Goal: Navigation & Orientation: Find specific page/section

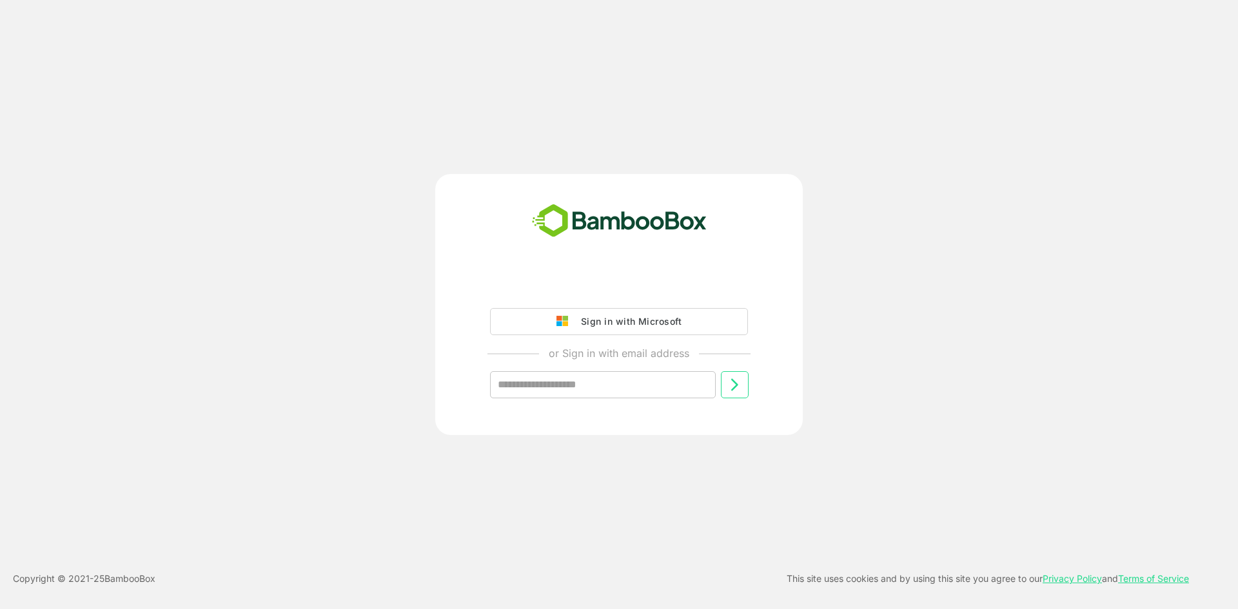
click at [645, 327] on div "Sign in with Microsoft" at bounding box center [627, 321] width 107 height 17
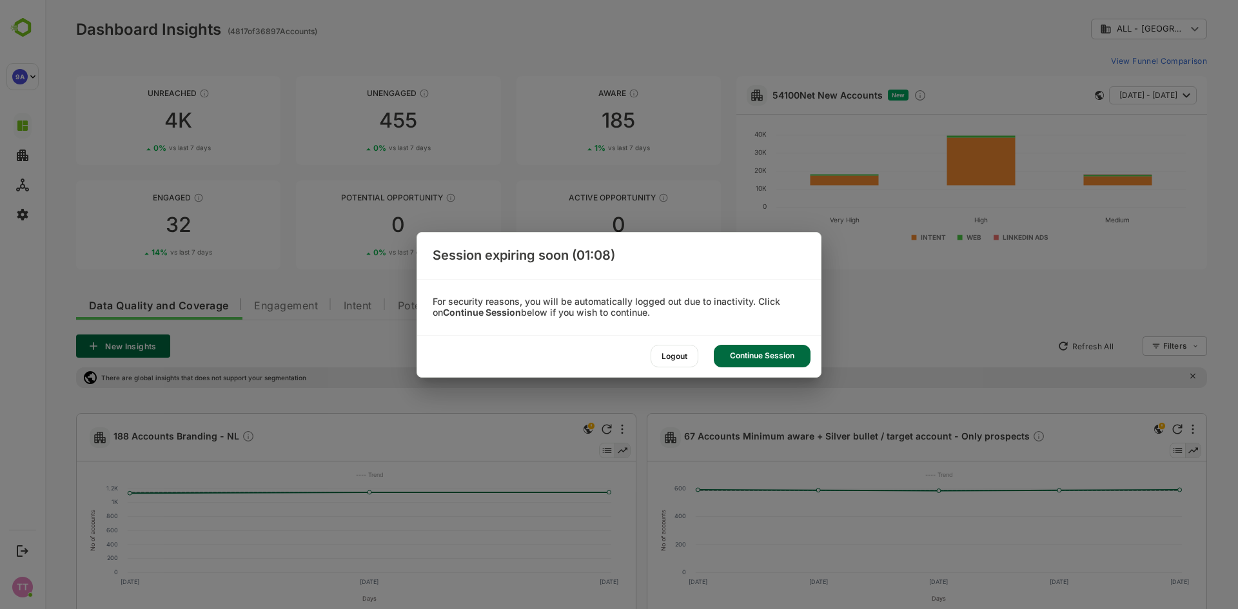
click at [781, 360] on div "Continue Session" at bounding box center [762, 356] width 97 height 23
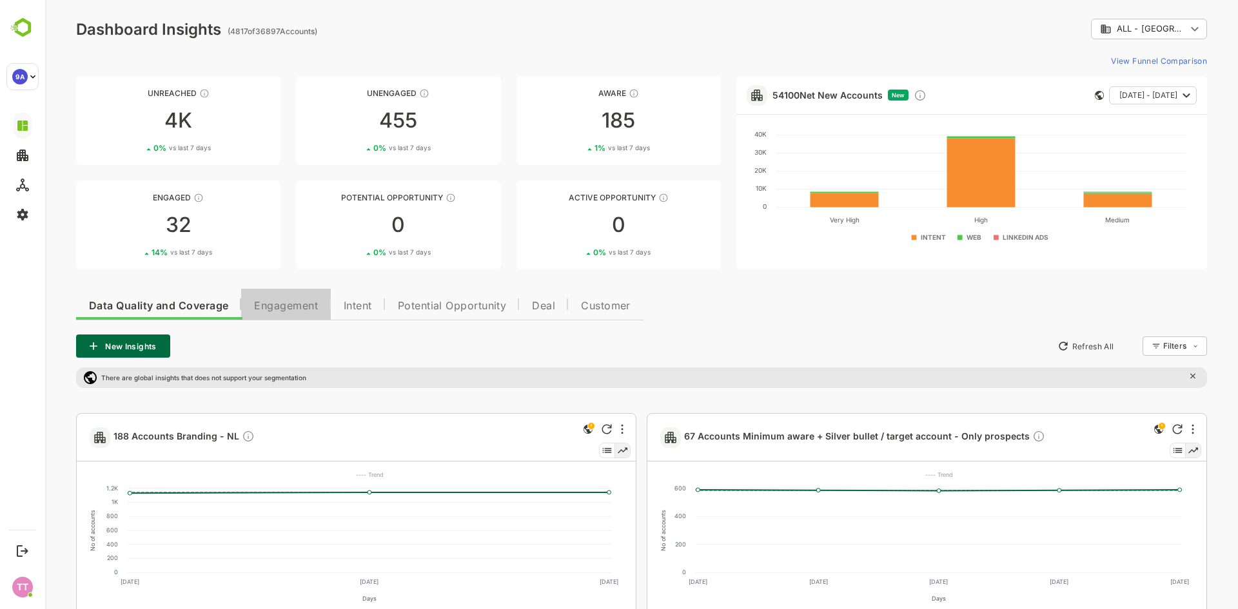
click at [280, 308] on span "Engagement" at bounding box center [286, 306] width 64 height 10
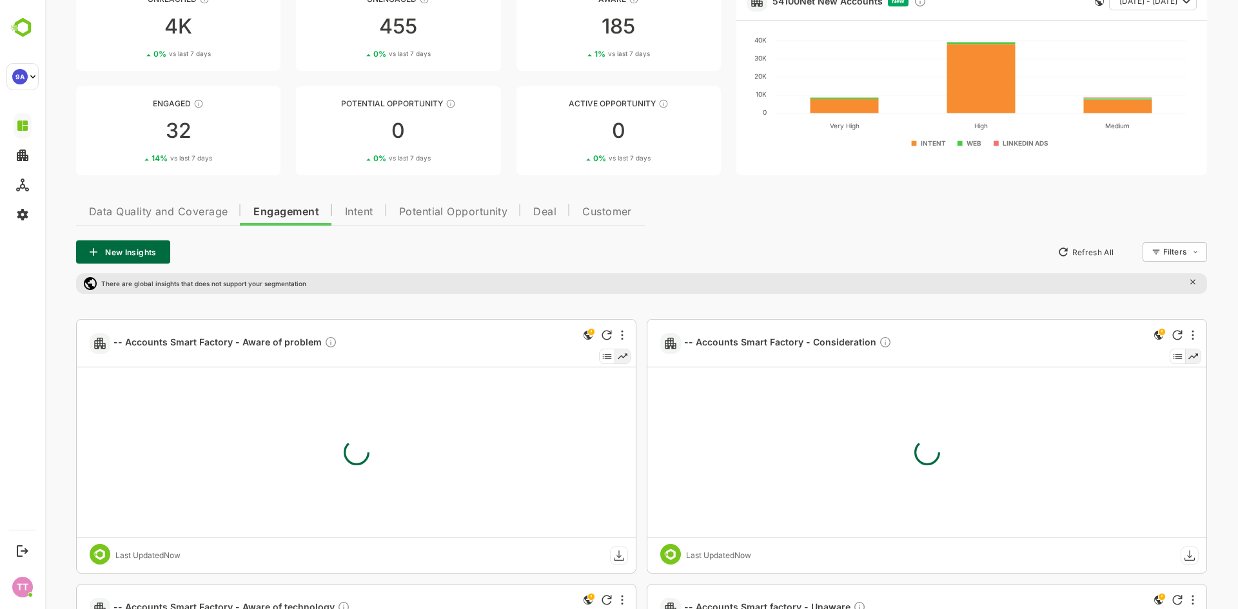
scroll to position [193, 0]
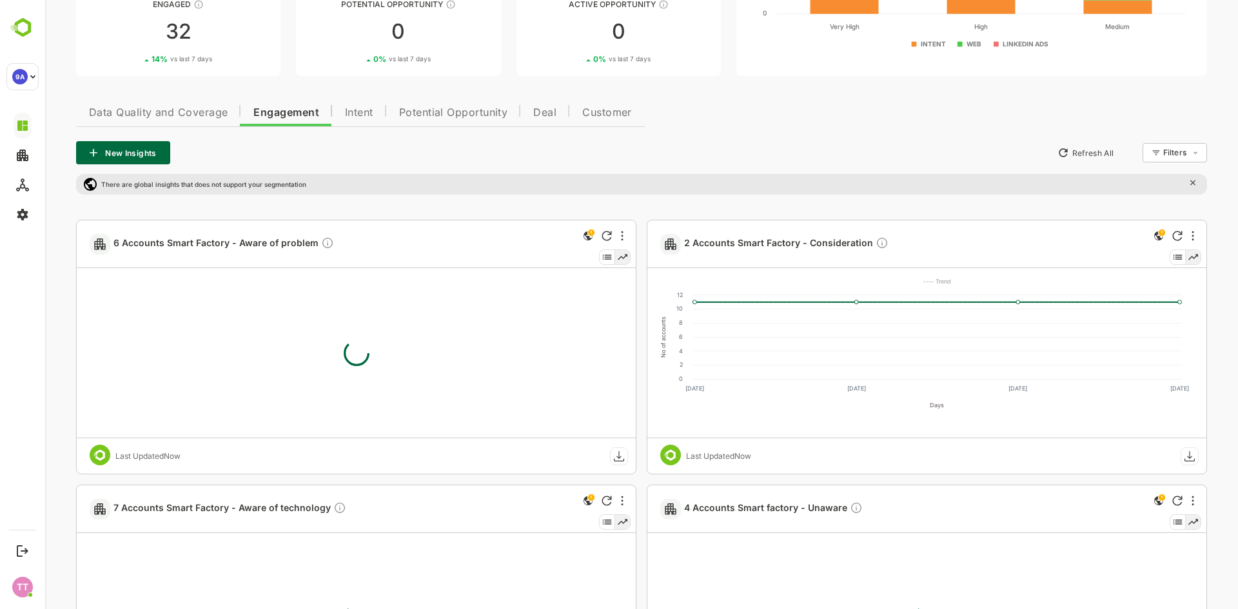
click at [1191, 181] on icon at bounding box center [1191, 183] width 12 height 12
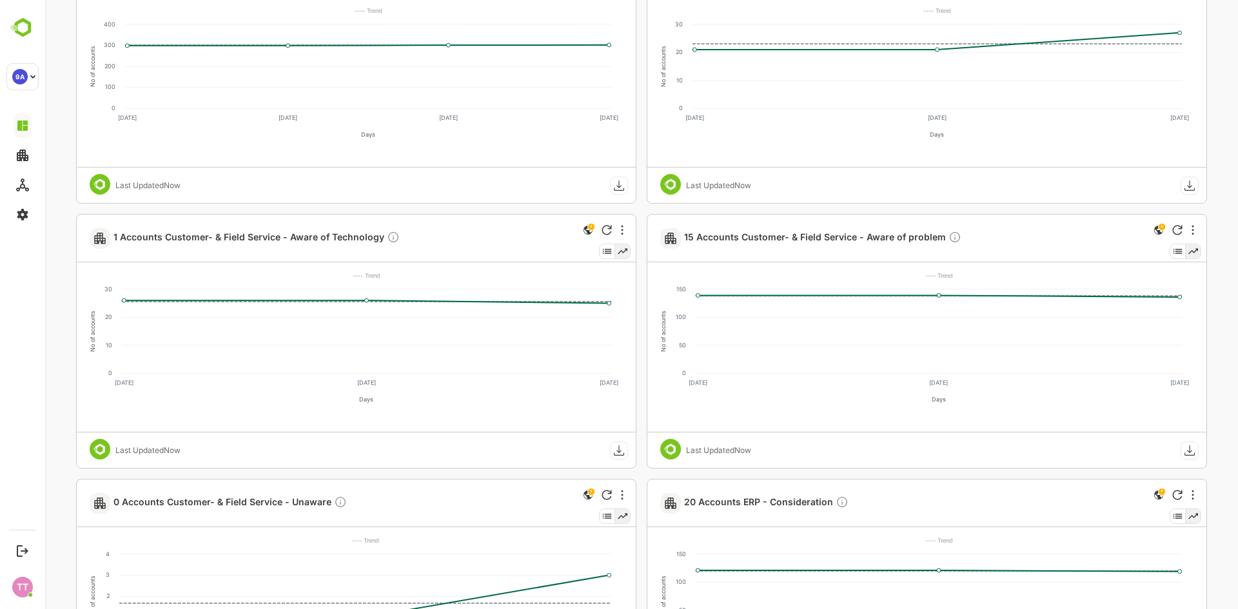
scroll to position [967, 0]
